Goal: Task Accomplishment & Management: Manage account settings

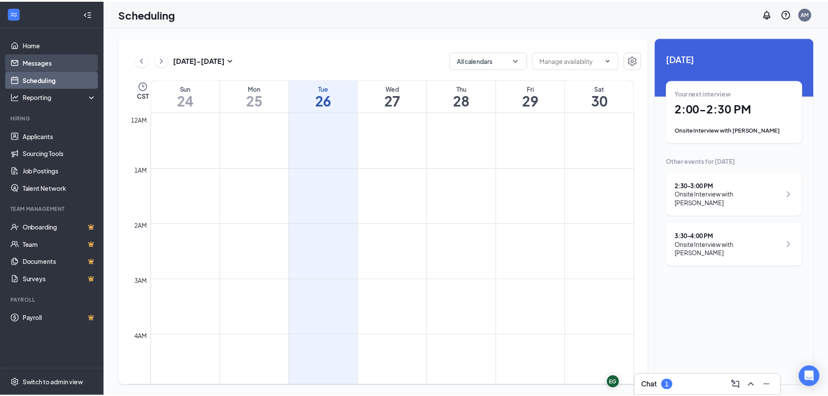
scroll to position [427, 0]
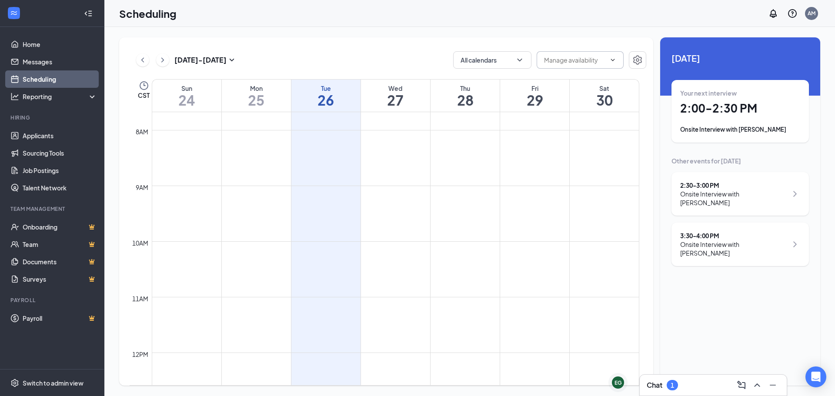
click at [621, 63] on span at bounding box center [579, 59] width 87 height 17
click at [612, 61] on icon "ChevronUp" at bounding box center [612, 60] width 7 height 7
click at [647, 61] on div "[DATE] - [DATE] All calendars CST Sun 24 Mon 25 Tue 26 Wed 27 Thu 28 Fri 29 Sat…" at bounding box center [386, 211] width 534 height 348
click at [642, 59] on button "button" at bounding box center [636, 59] width 17 height 17
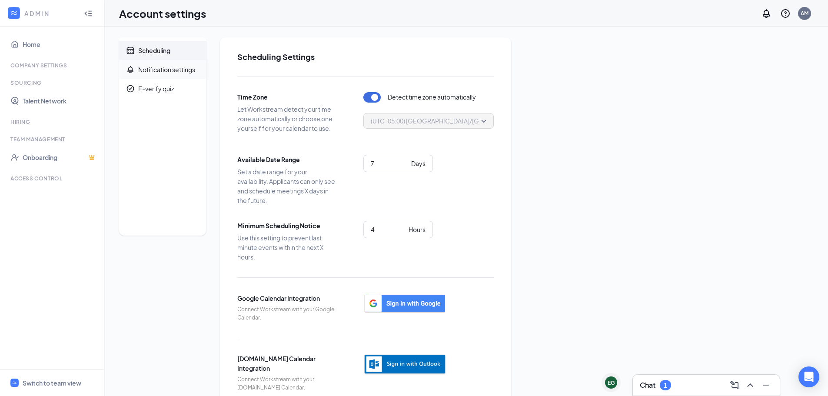
click at [165, 61] on span "Notification settings" at bounding box center [168, 69] width 61 height 19
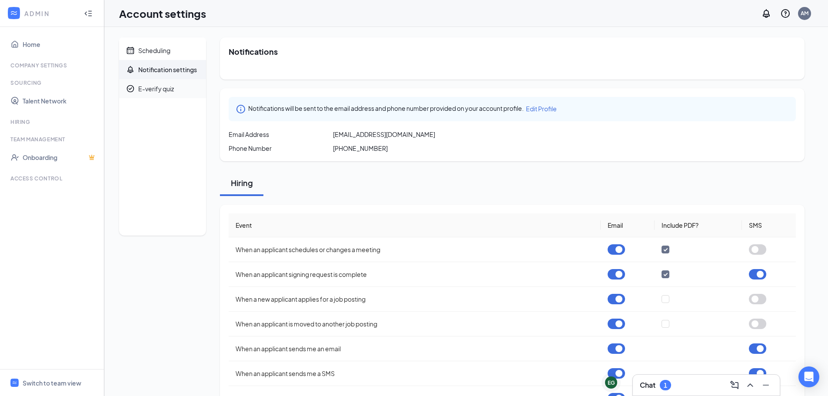
click at [165, 86] on div "E-verify quiz" at bounding box center [156, 88] width 36 height 9
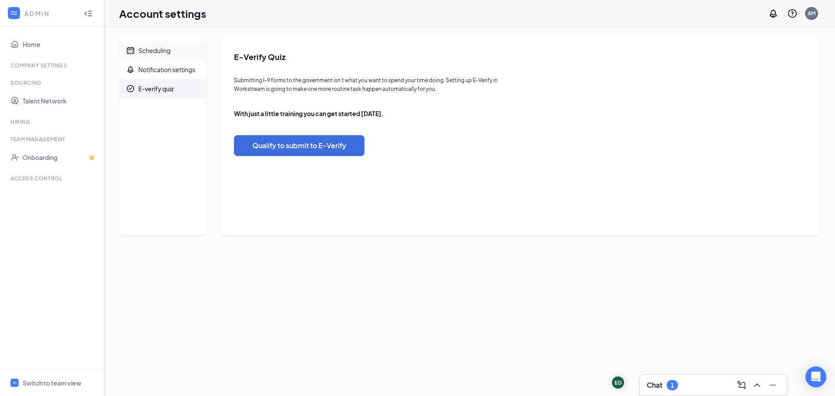
click at [163, 57] on span "Scheduling" at bounding box center [168, 50] width 61 height 19
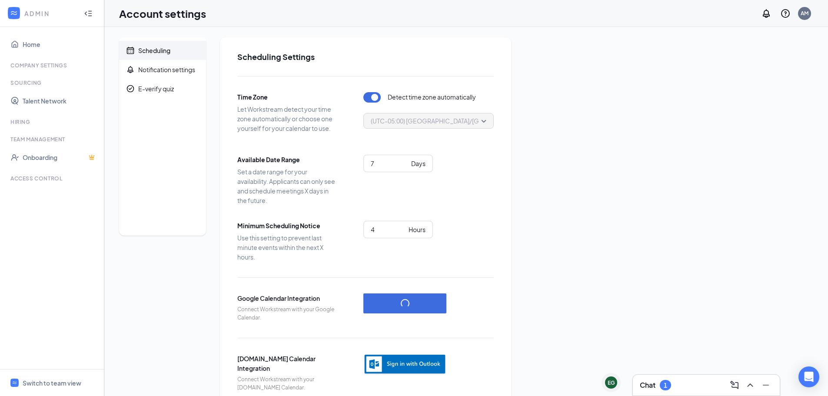
click at [29, 27] on ul "Home Company Settings Sourcing Talent Network Hiring Team Management Onboarding…" at bounding box center [52, 198] width 104 height 342
click at [28, 42] on link "Home" at bounding box center [60, 44] width 74 height 17
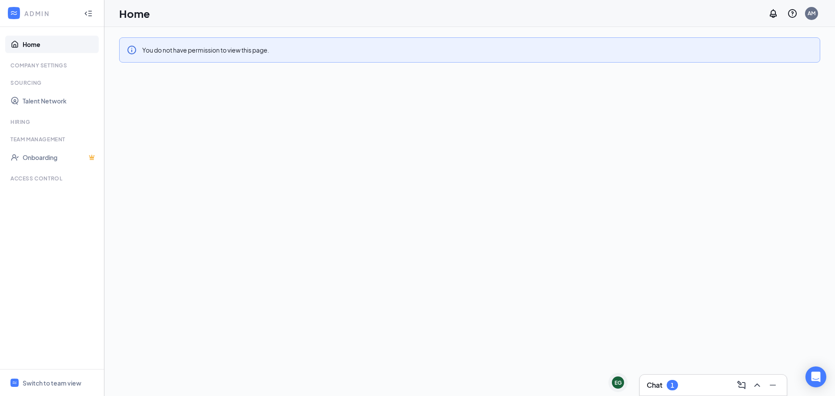
click at [35, 37] on link "Home" at bounding box center [60, 44] width 74 height 17
click at [23, 13] on div "ADMIN" at bounding box center [52, 13] width 104 height 27
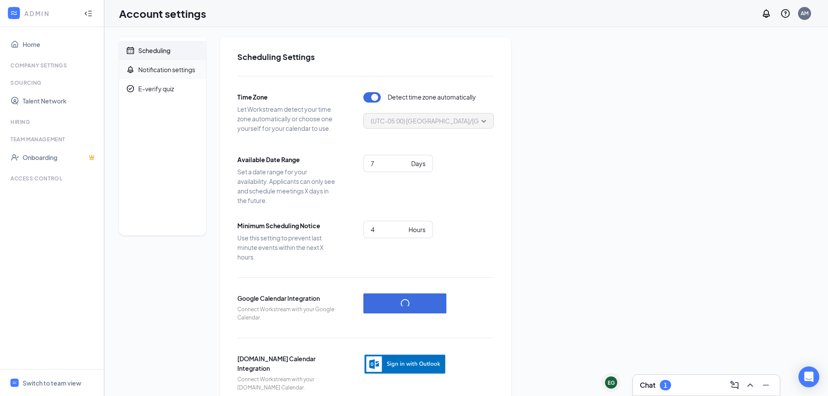
click at [170, 71] on div "Notification settings" at bounding box center [166, 69] width 57 height 9
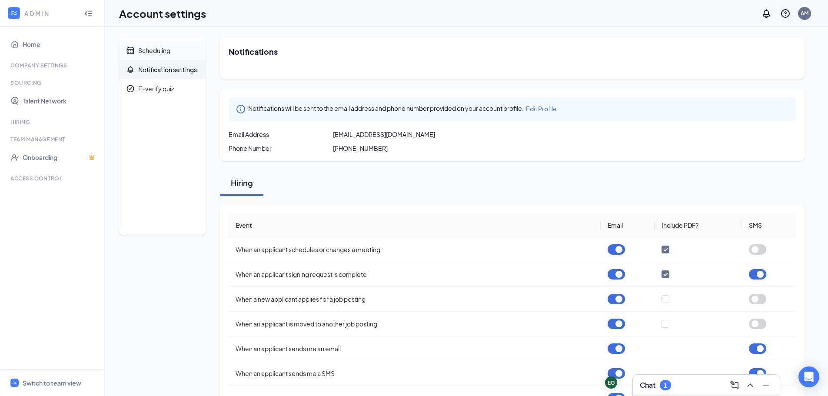
click at [156, 49] on div "Scheduling" at bounding box center [154, 50] width 32 height 9
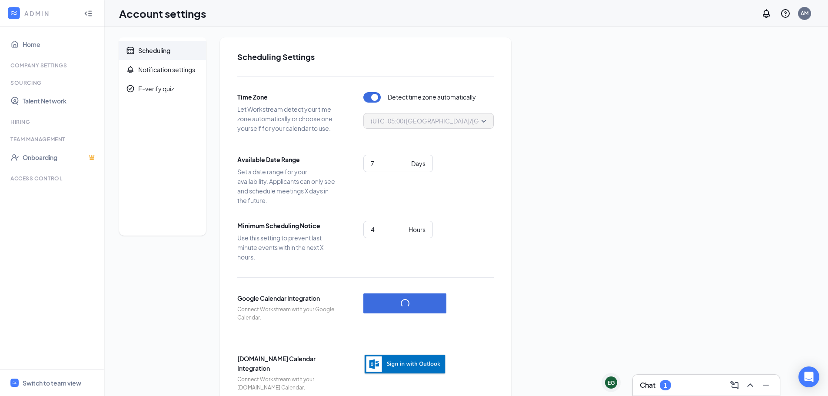
click at [445, 131] on div "Detect time zone automatically (UTC-05:00) [GEOGRAPHIC_DATA]/[GEOGRAPHIC_DATA] …" at bounding box center [428, 115] width 130 height 47
click at [39, 47] on link "Home" at bounding box center [60, 44] width 74 height 17
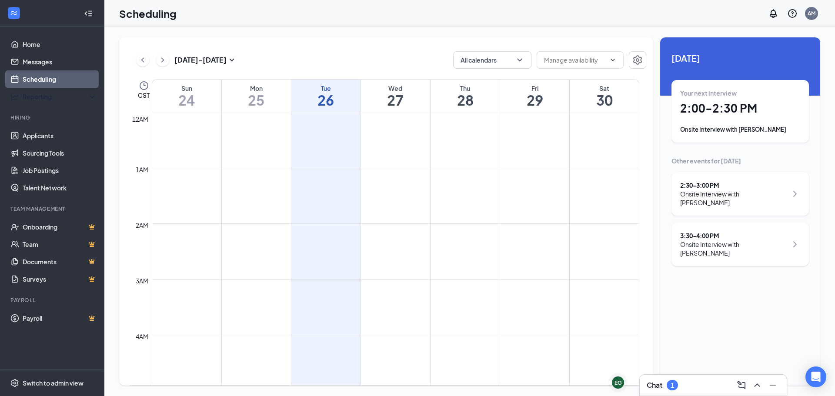
scroll to position [427, 0]
click at [42, 77] on link "Scheduling" at bounding box center [60, 78] width 74 height 17
click at [576, 94] on h1 "30" at bounding box center [603, 100] width 69 height 15
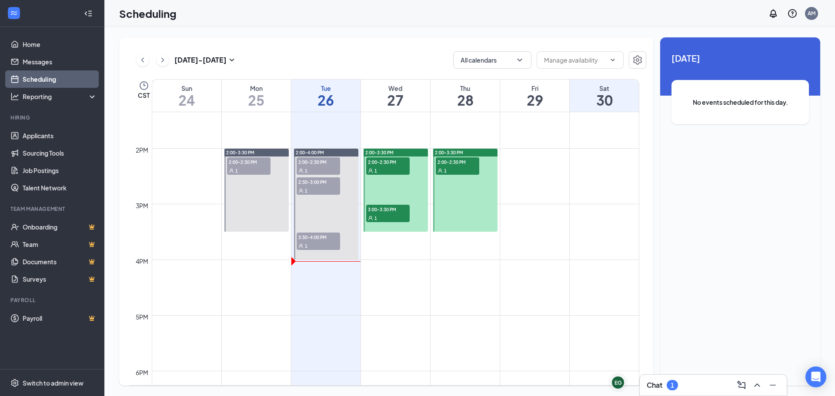
scroll to position [748, 0]
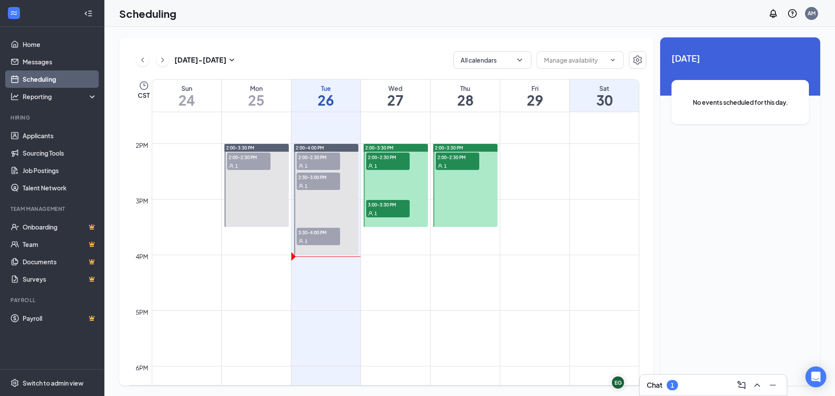
click at [446, 223] on div at bounding box center [465, 185] width 64 height 83
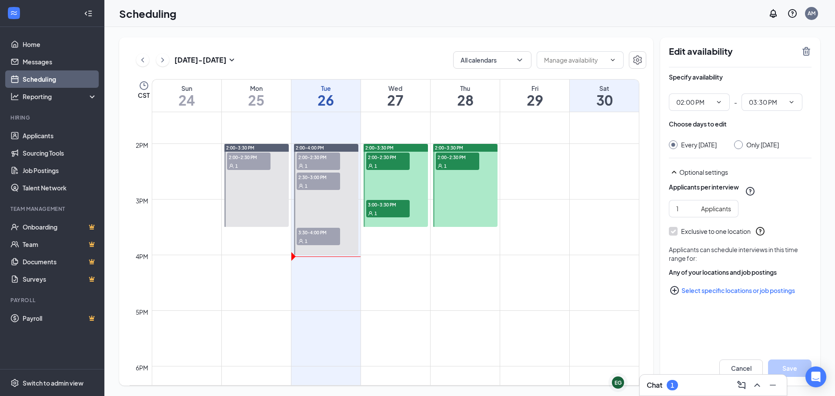
click at [506, 218] on td at bounding box center [395, 220] width 487 height 14
click at [444, 203] on div at bounding box center [465, 185] width 64 height 83
click at [400, 205] on span "3:00-3:30 PM" at bounding box center [387, 204] width 43 height 9
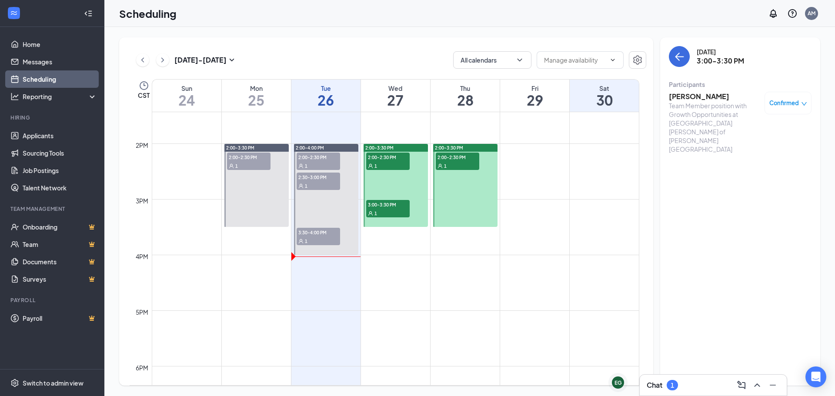
click at [457, 209] on div at bounding box center [465, 185] width 64 height 83
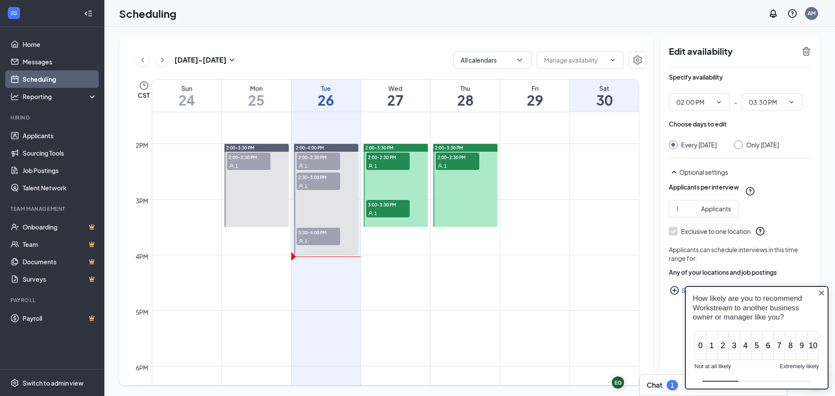
click at [817, 294] on div "How likely are you to recommend Workstream to another business owner or manager…" at bounding box center [756, 308] width 128 height 28
click at [819, 293] on icon "Close button" at bounding box center [821, 292] width 7 height 7
